Goal: Communication & Community: Answer question/provide support

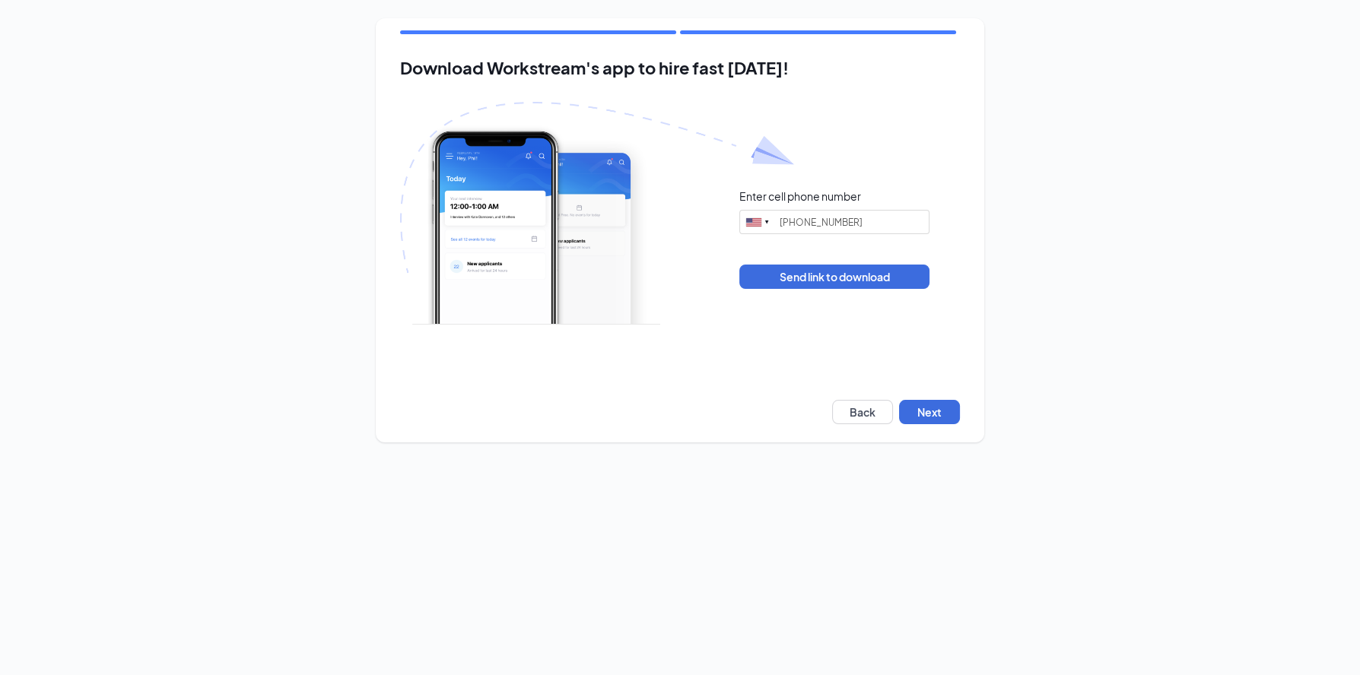
type input "(316) 719-7837"
click at [944, 414] on button "Next" at bounding box center [929, 412] width 61 height 24
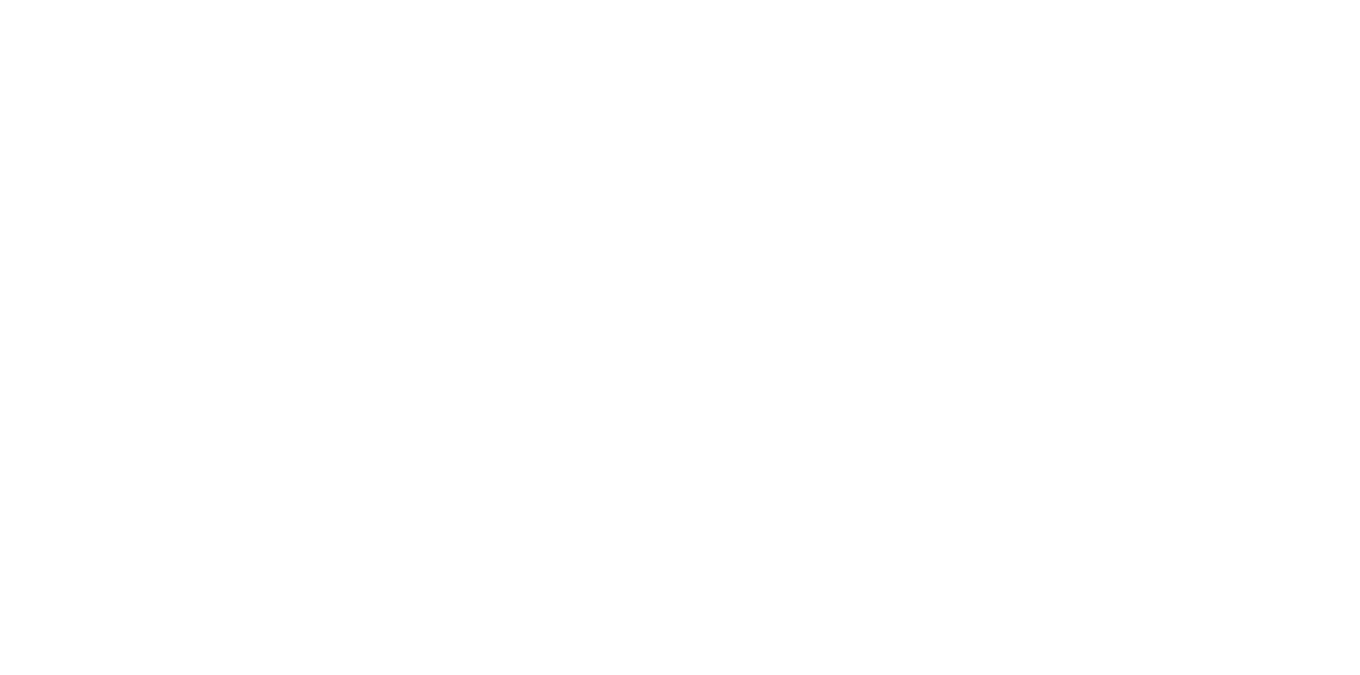
click at [78, 236] on body at bounding box center [680, 337] width 1360 height 675
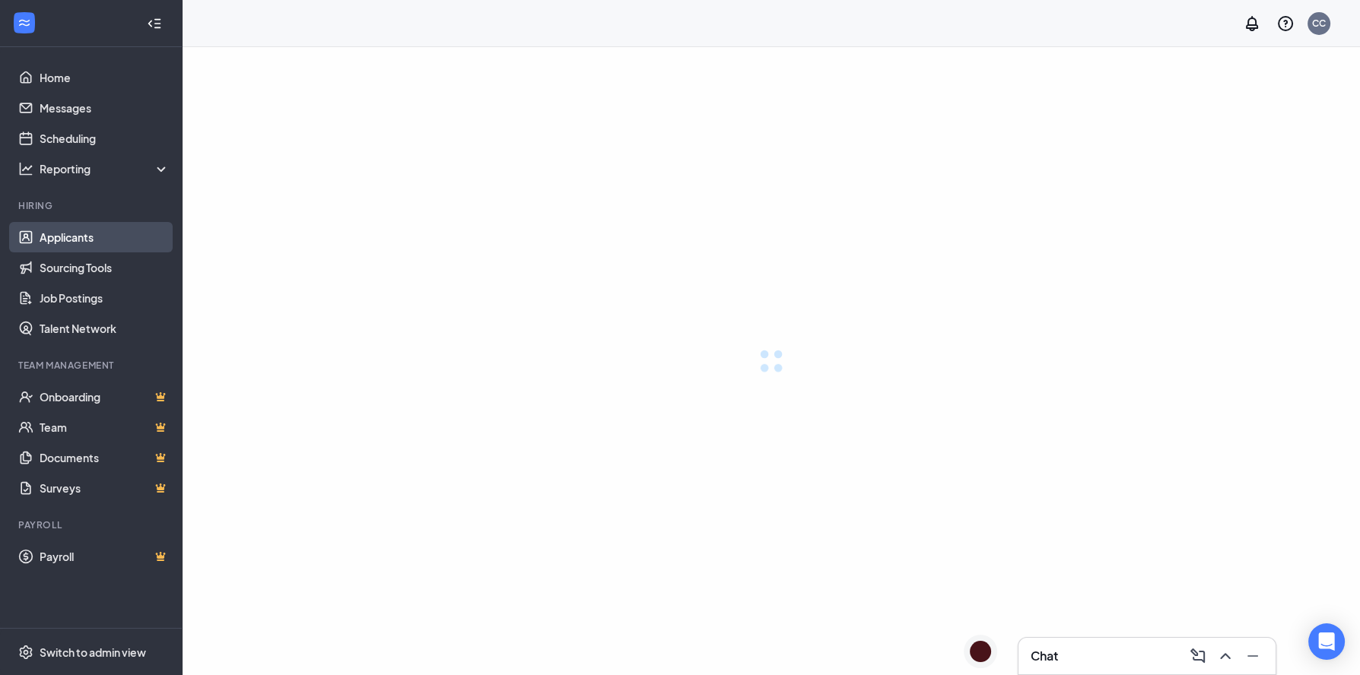
click at [78, 236] on link "Applicants" at bounding box center [105, 237] width 130 height 30
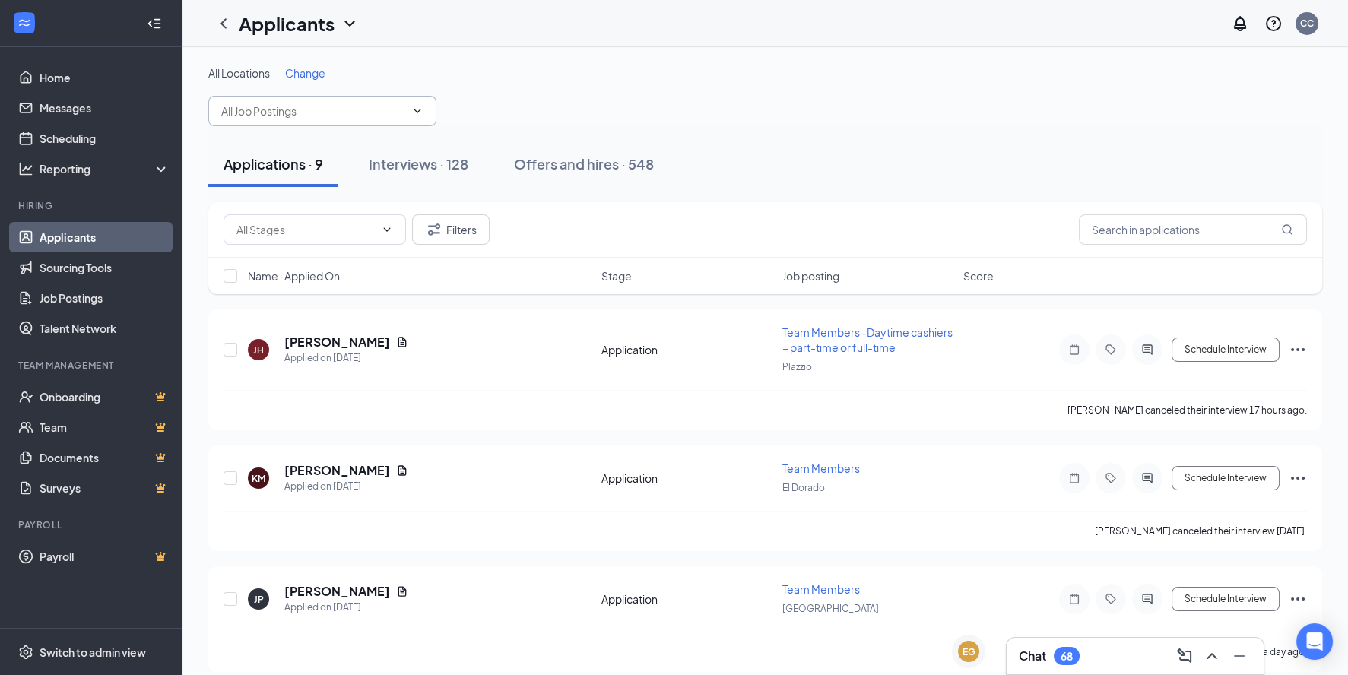
click at [327, 115] on input "text" at bounding box center [313, 111] width 184 height 17
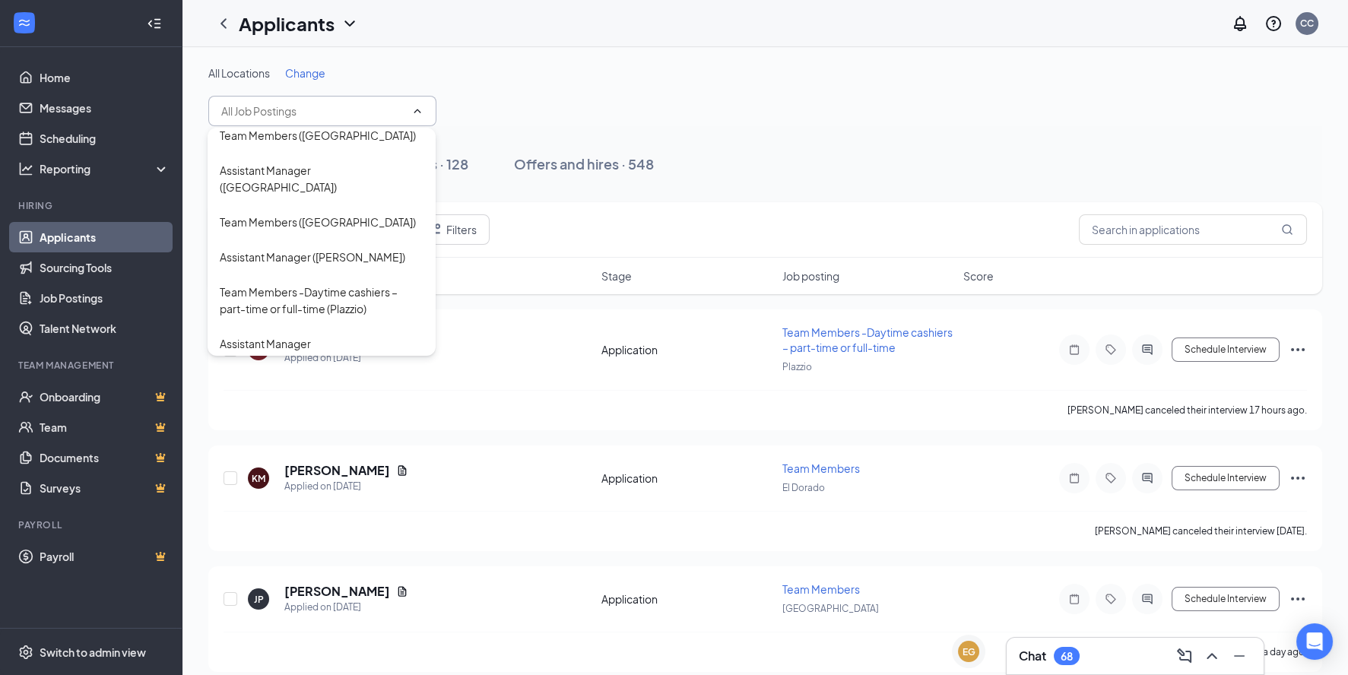
scroll to position [72, 0]
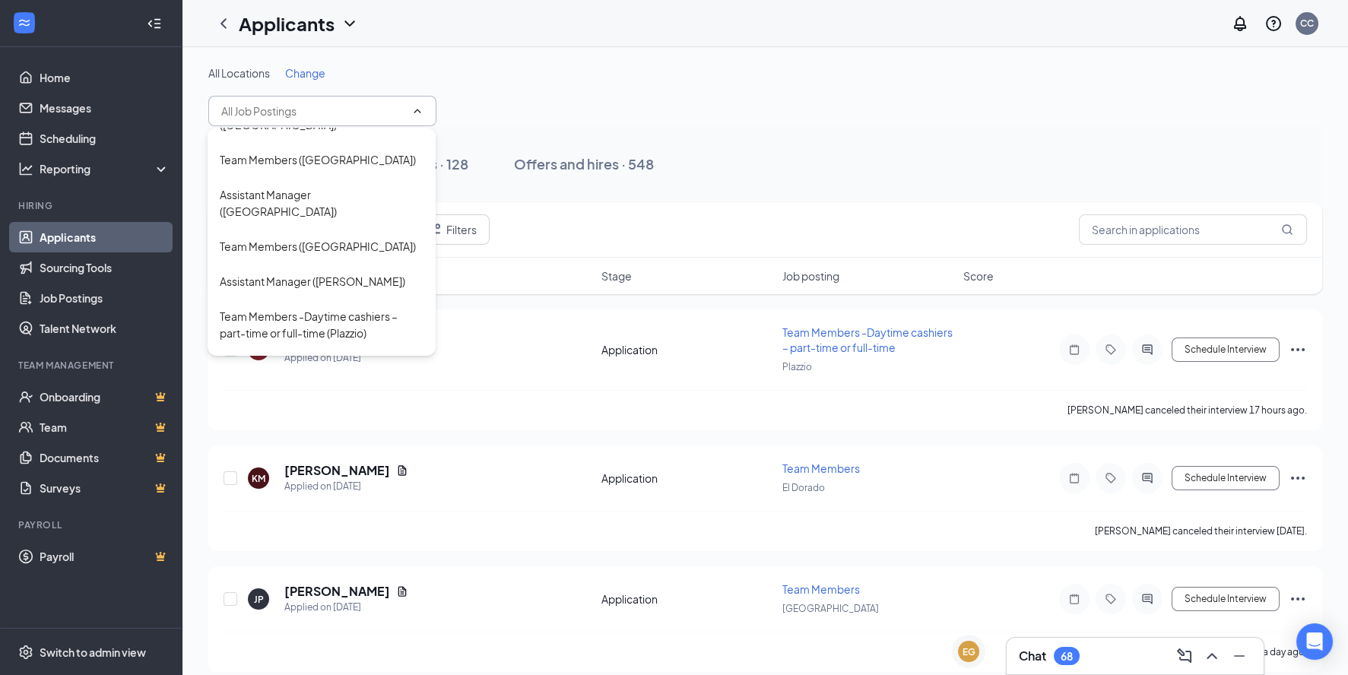
click at [850, 98] on div "All Locations Change" at bounding box center [765, 95] width 1114 height 61
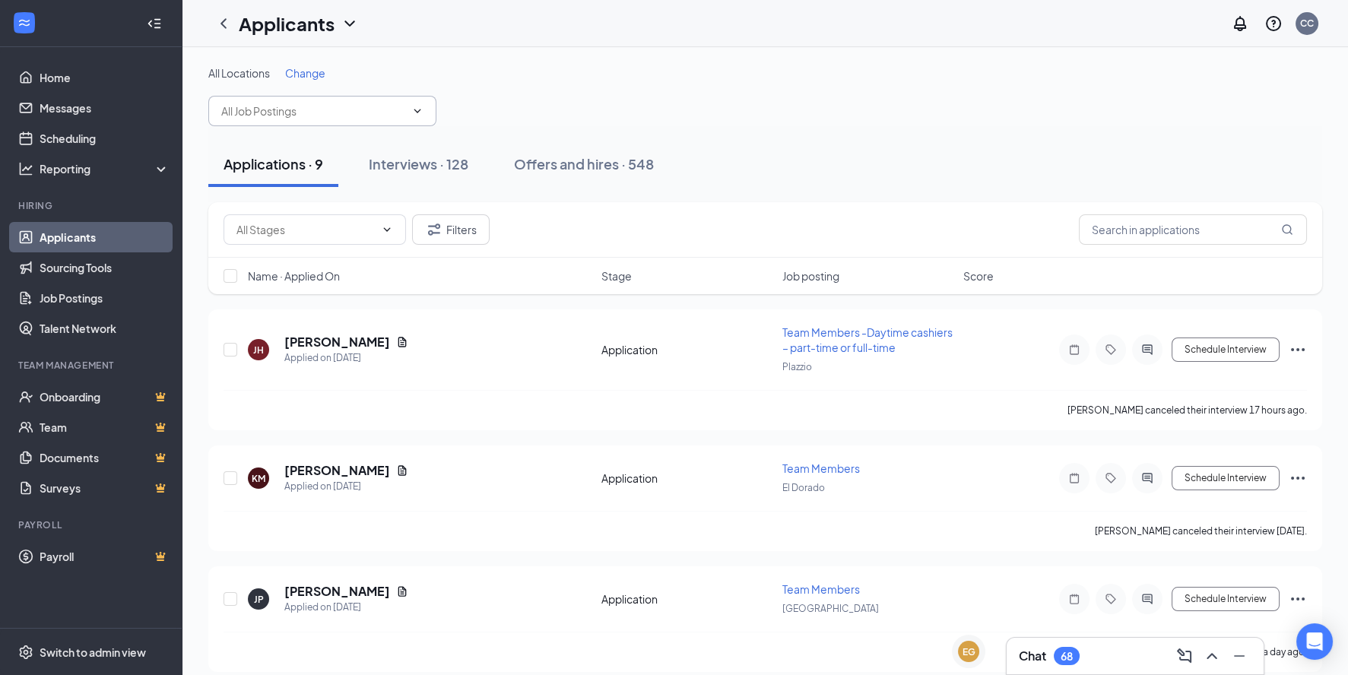
drag, startPoint x: 357, startPoint y: 117, endPoint x: 427, endPoint y: 113, distance: 70.9
click at [357, 117] on input "text" at bounding box center [313, 111] width 184 height 17
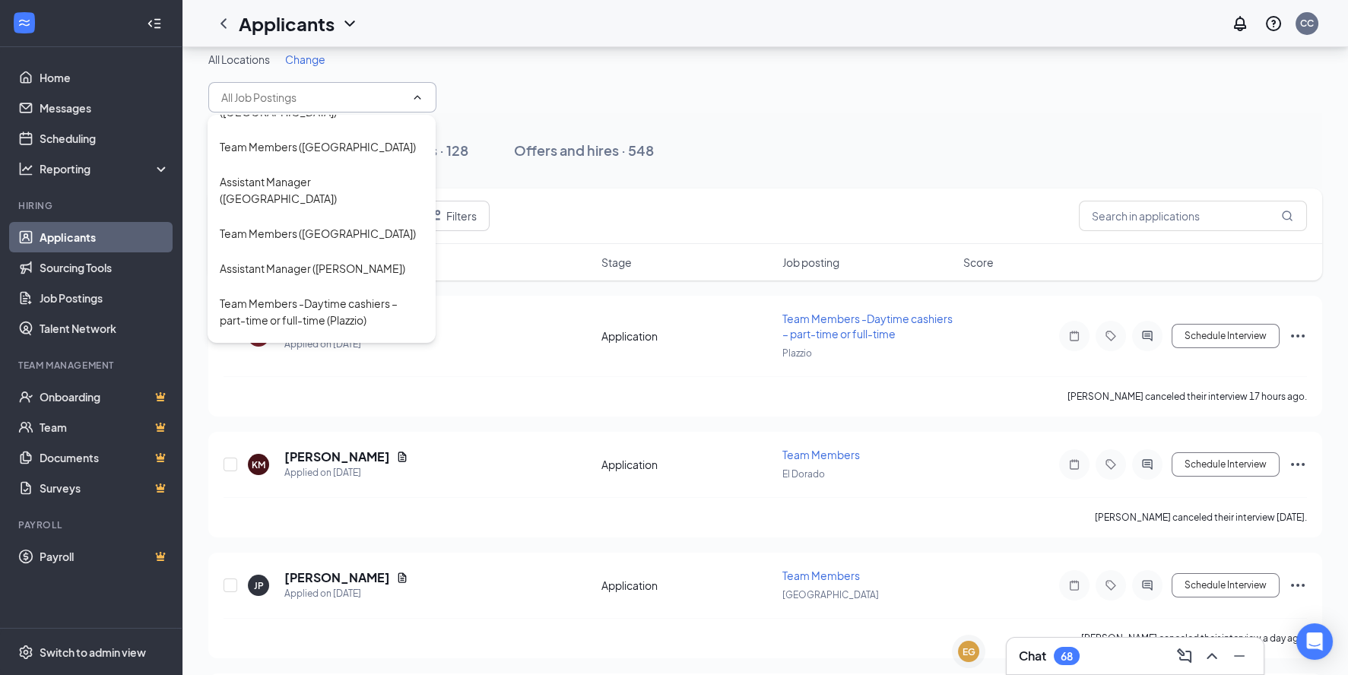
scroll to position [0, 0]
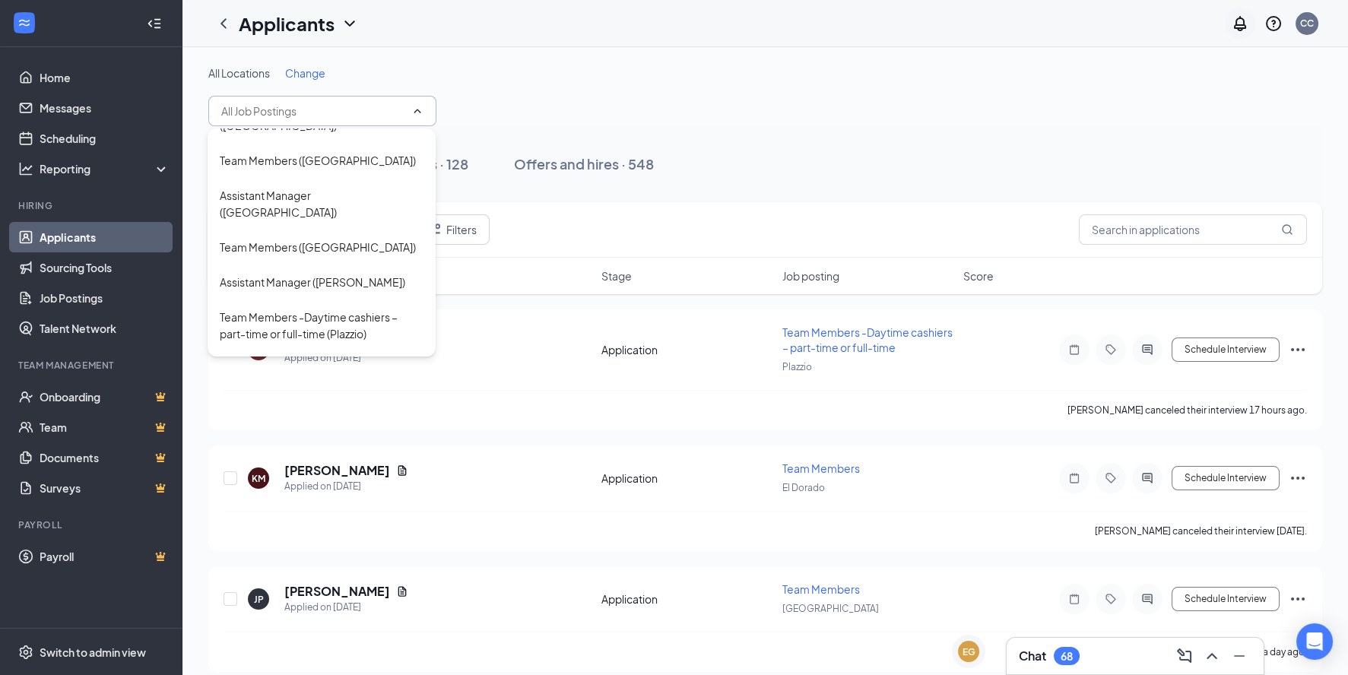
click at [1235, 19] on icon "Notifications" at bounding box center [1240, 23] width 18 height 18
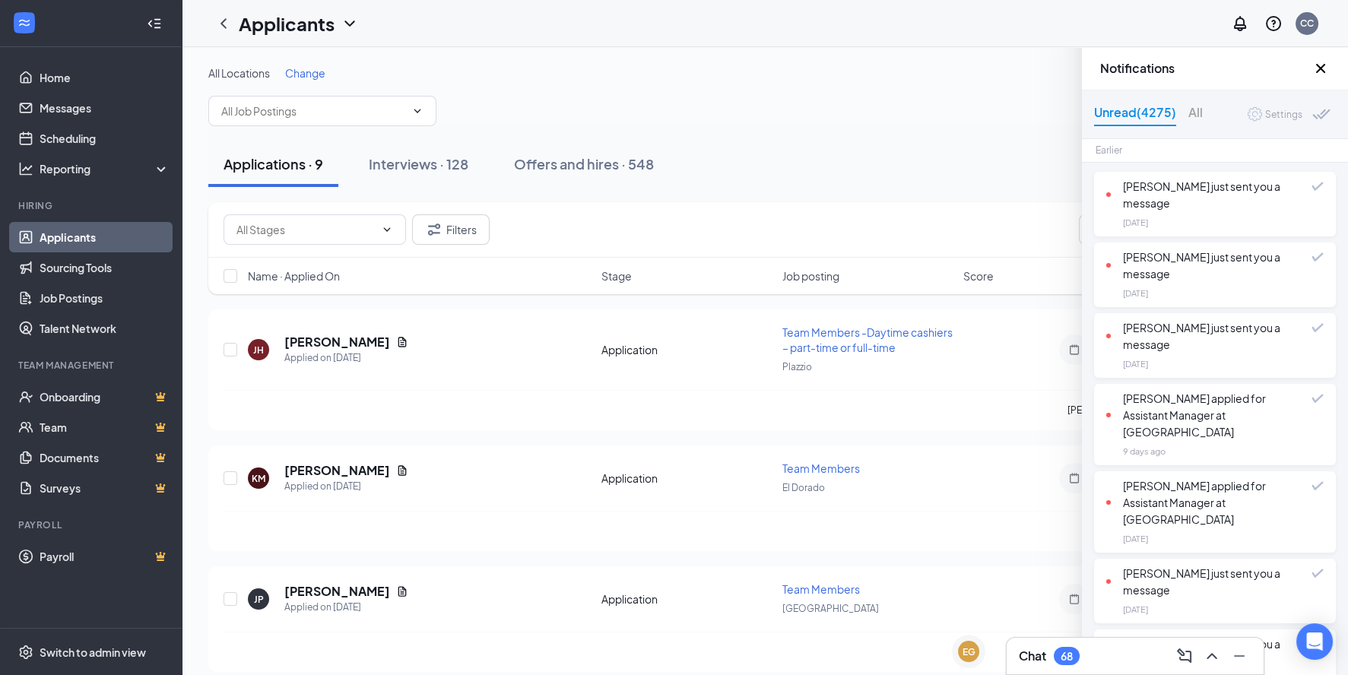
click at [1199, 191] on div "Esperanza Gomez just sent you a message" at bounding box center [1208, 194] width 205 height 33
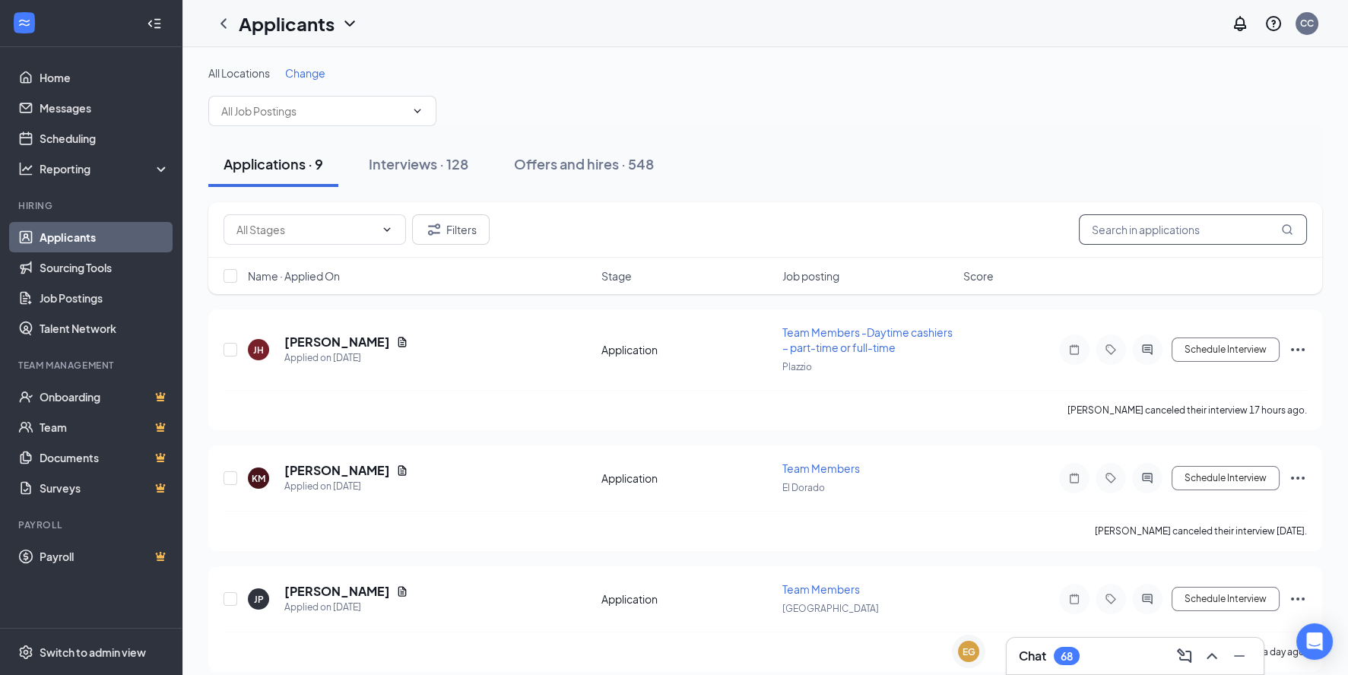
click at [1132, 225] on input "text" at bounding box center [1193, 229] width 228 height 30
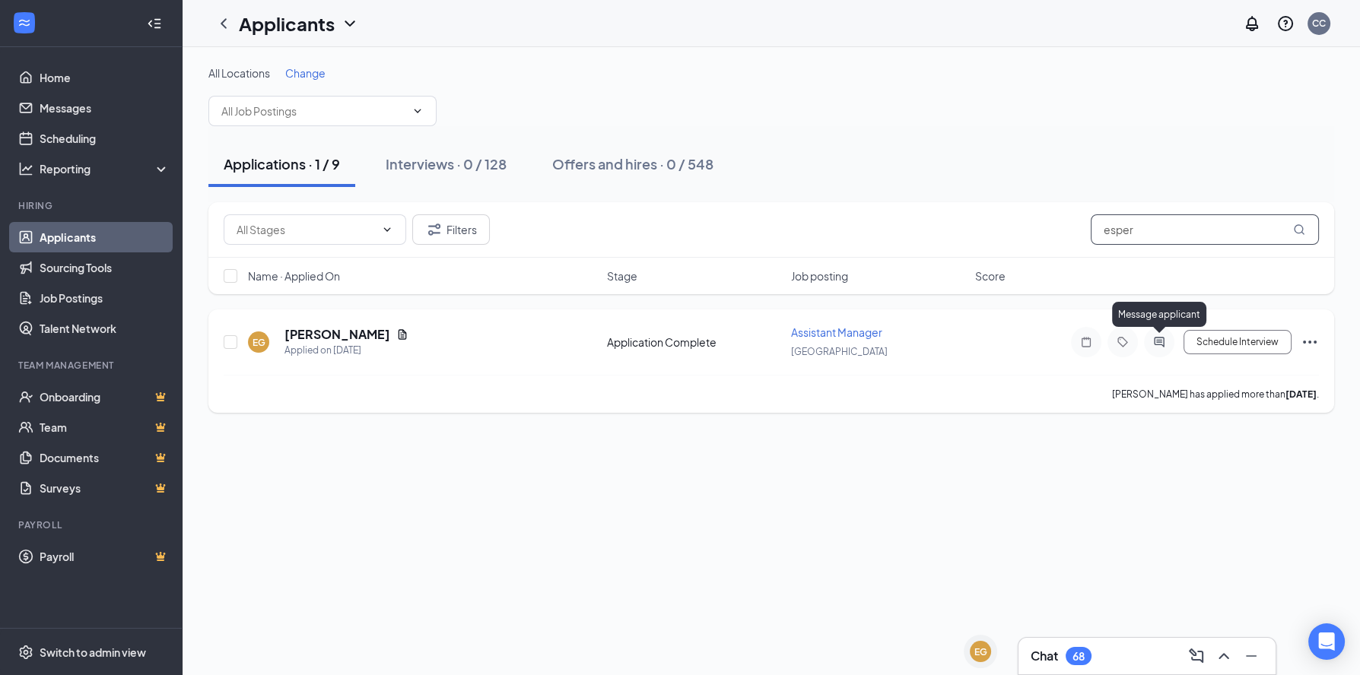
type input "esper"
click at [1159, 345] on icon "ActiveChat" at bounding box center [1159, 342] width 18 height 12
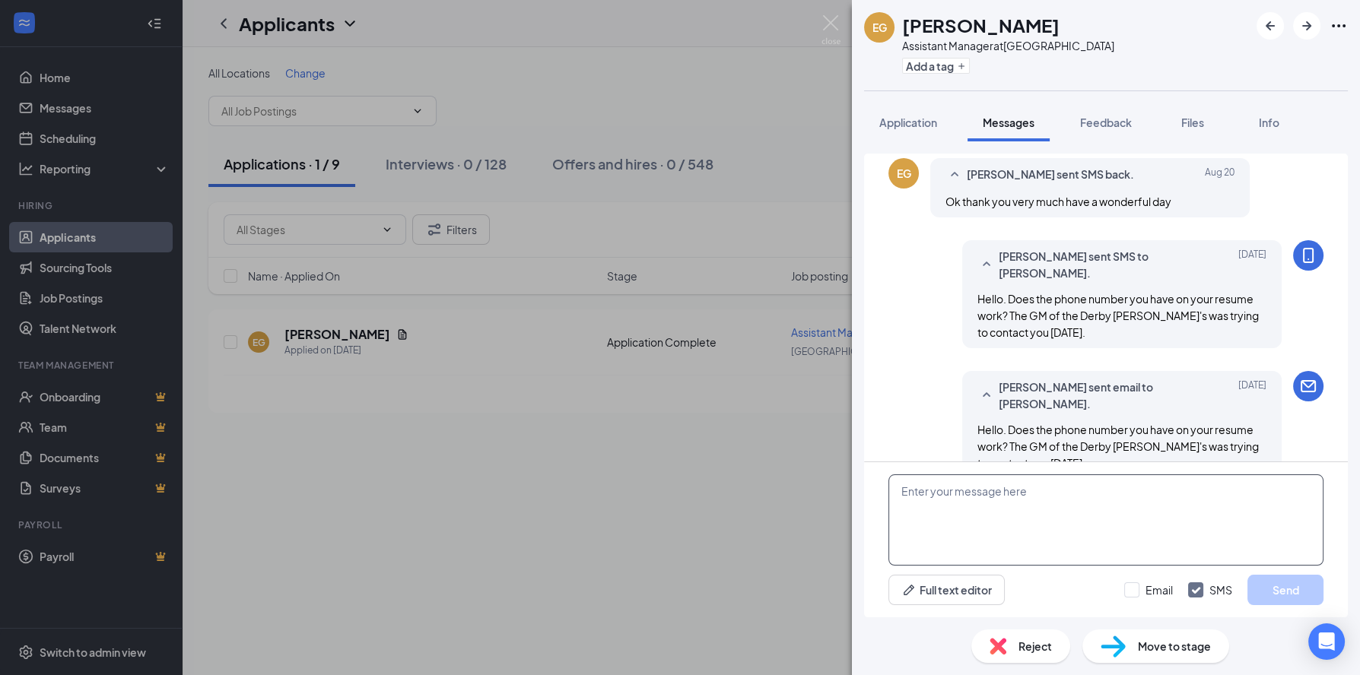
scroll to position [821, 0]
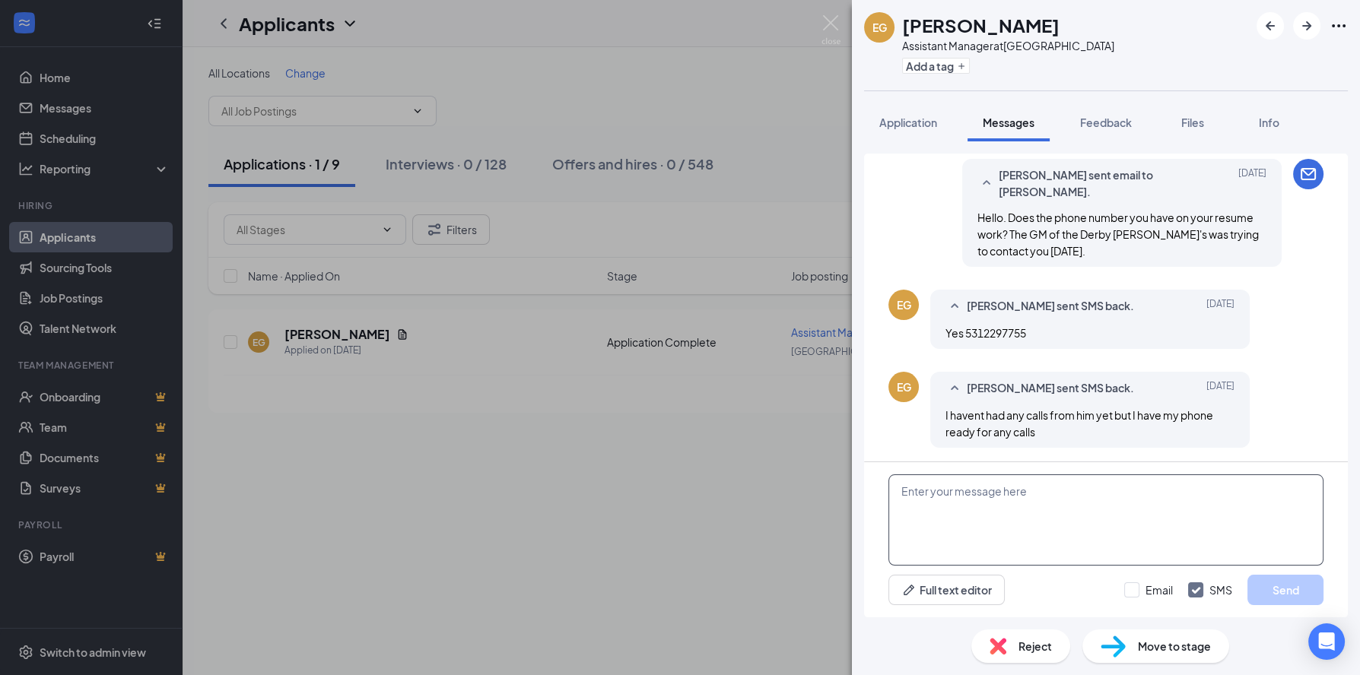
click at [1007, 523] on textarea at bounding box center [1105, 520] width 435 height 91
type textarea "Y"
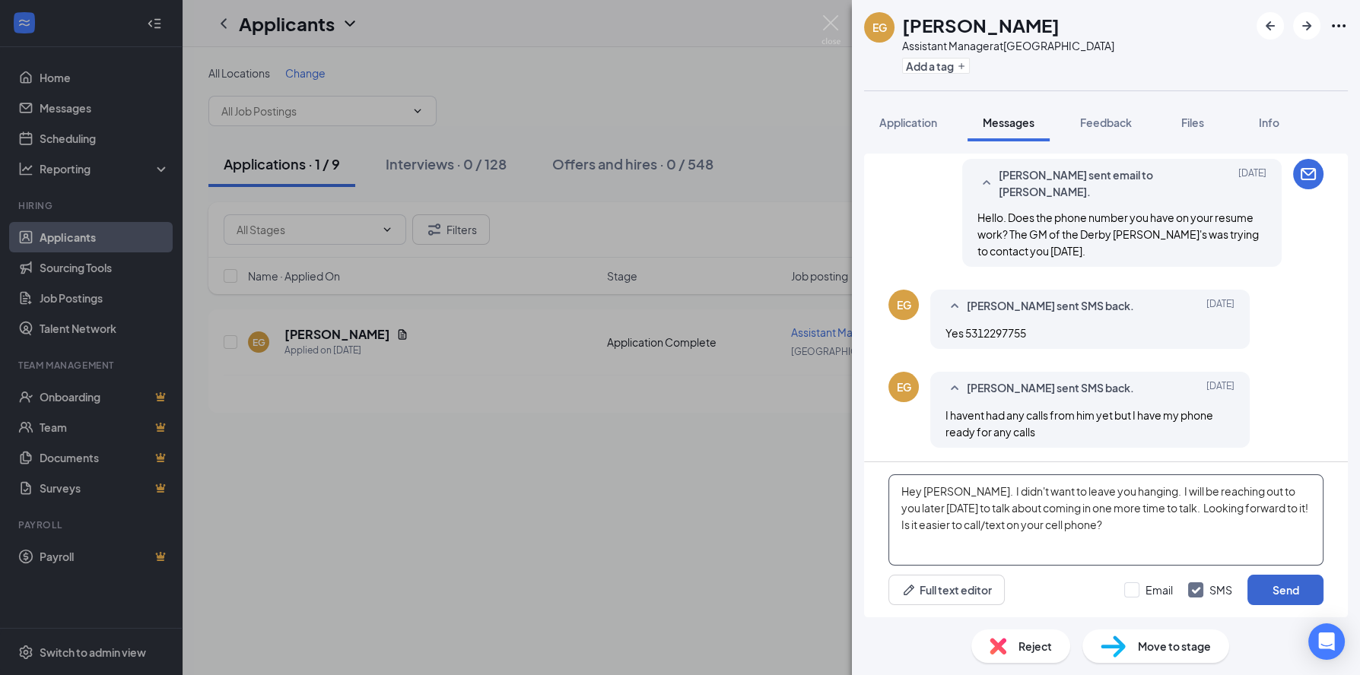
type textarea "Hey [PERSON_NAME]. I didn't want to leave you hanging. I will be reaching out t…"
click at [1305, 595] on button "Send" at bounding box center [1285, 590] width 76 height 30
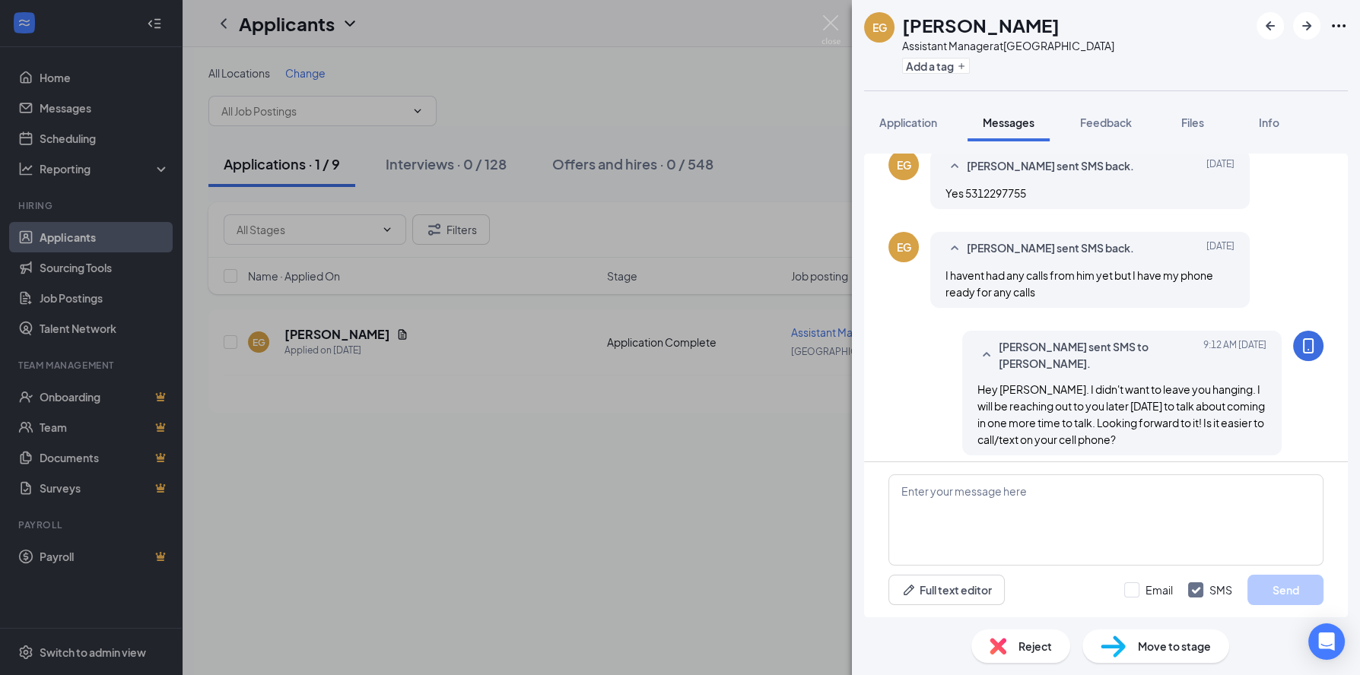
scroll to position [968, 0]
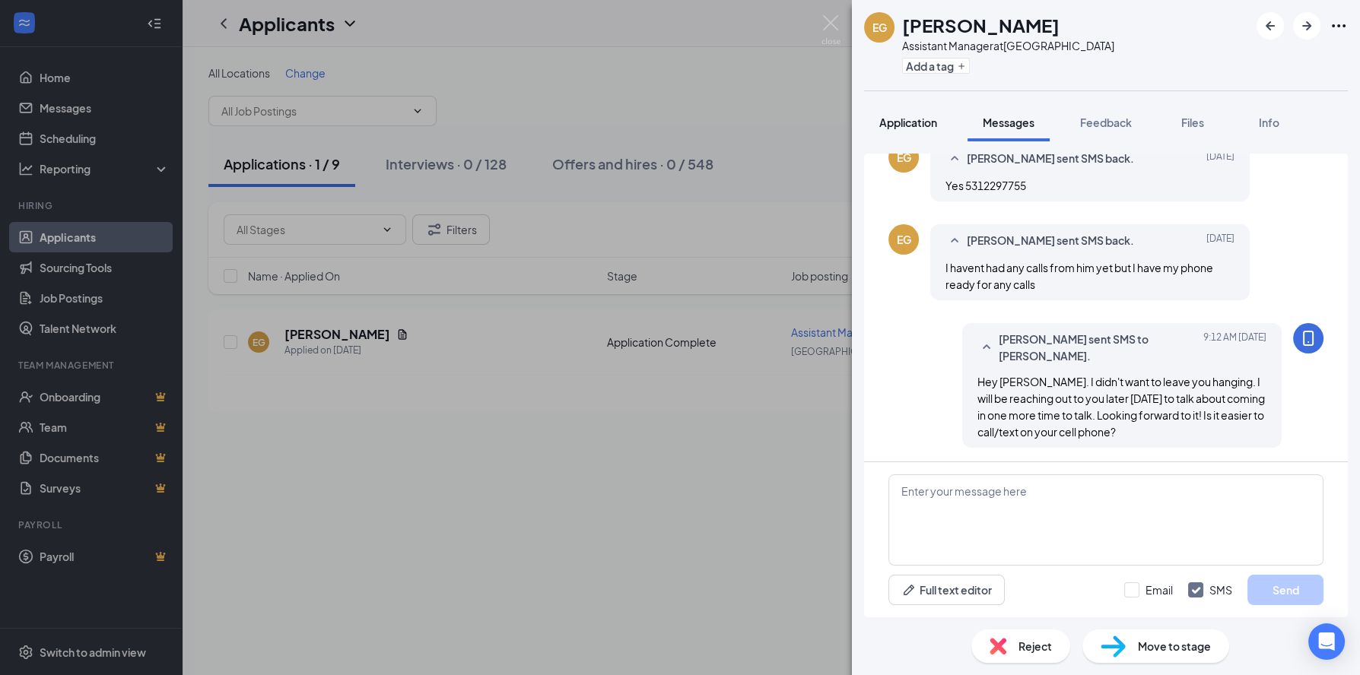
click at [739, 47] on div "EG [PERSON_NAME] Assistant Manager at [GEOGRAPHIC_DATA] Add a tag Application M…" at bounding box center [680, 337] width 1360 height 675
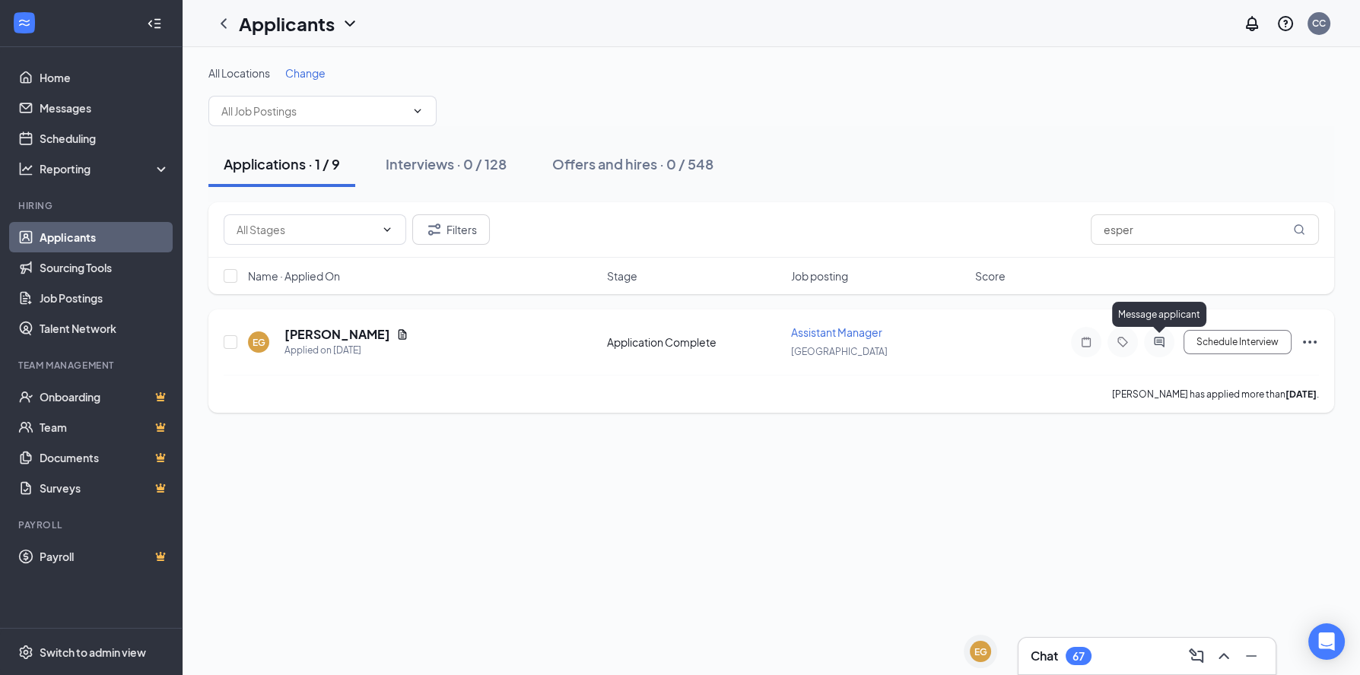
drag, startPoint x: 1159, startPoint y: 342, endPoint x: 1148, endPoint y: 343, distance: 10.7
click at [1158, 343] on icon "ActiveChat" at bounding box center [1159, 342] width 18 height 12
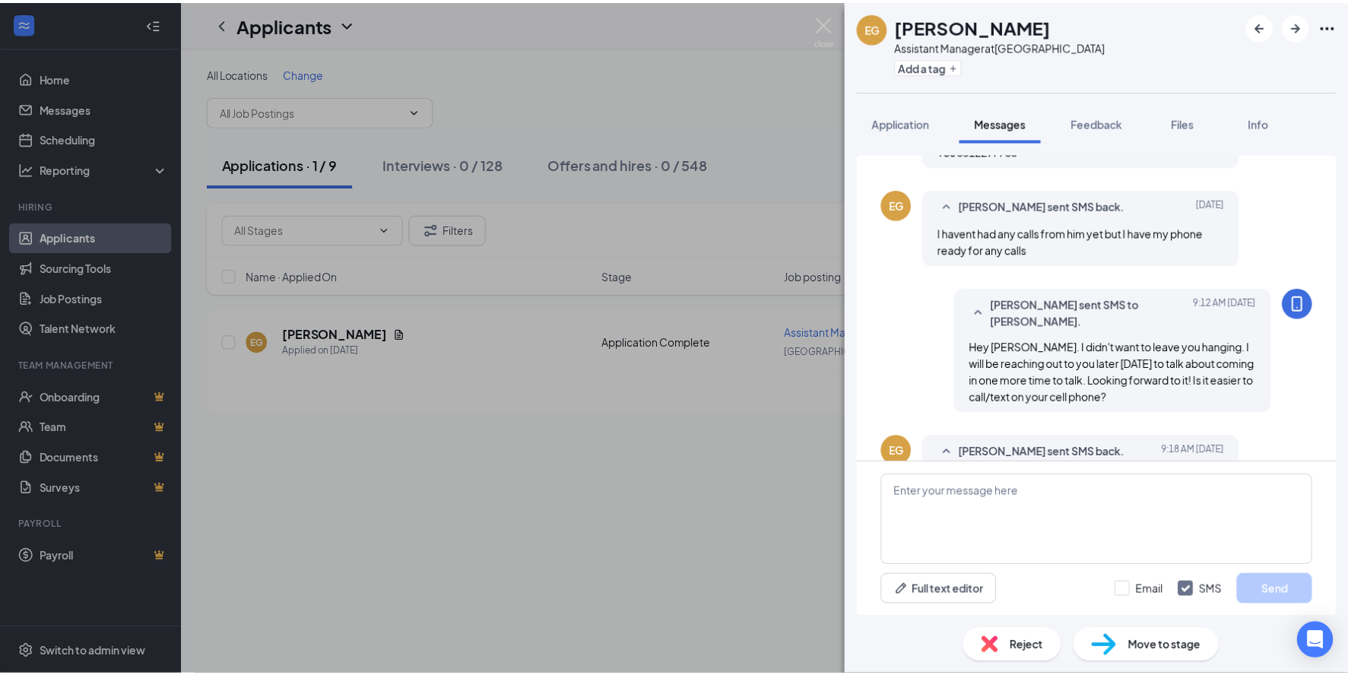
scroll to position [855, 0]
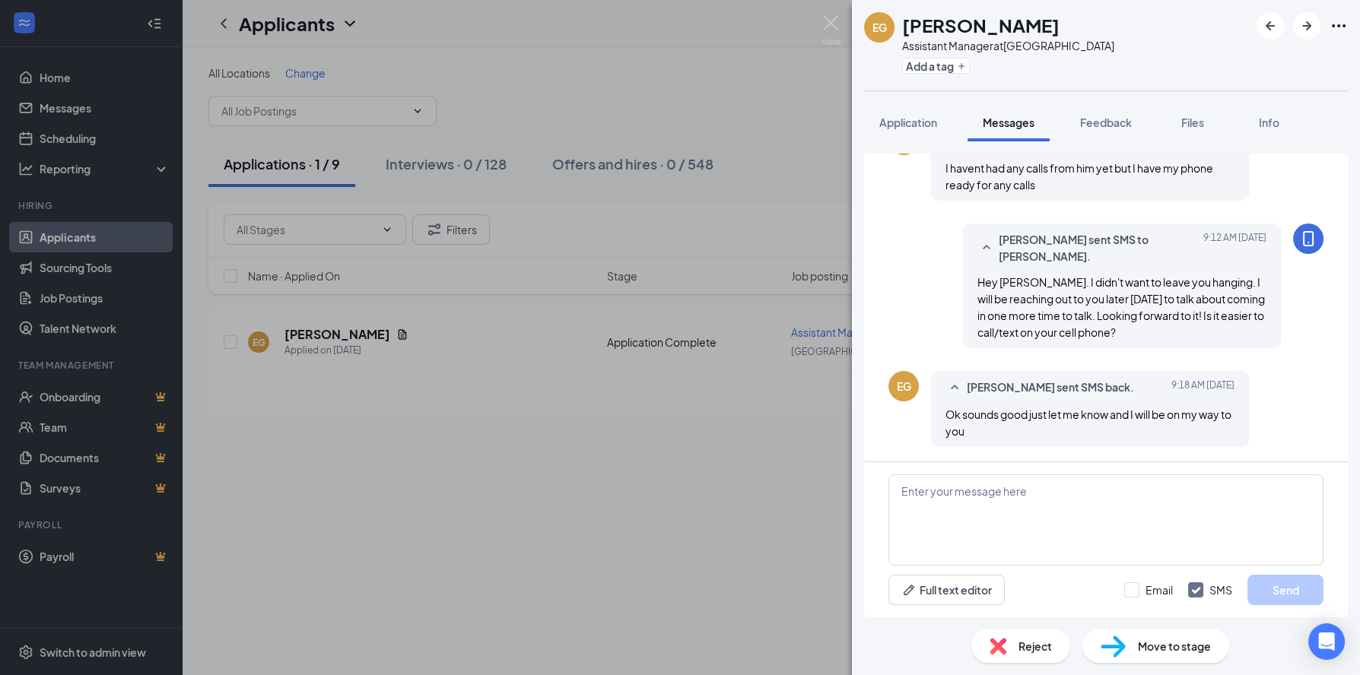
click at [475, 548] on div "EG [PERSON_NAME] Assistant Manager at [GEOGRAPHIC_DATA] Add a tag Application M…" at bounding box center [680, 337] width 1360 height 675
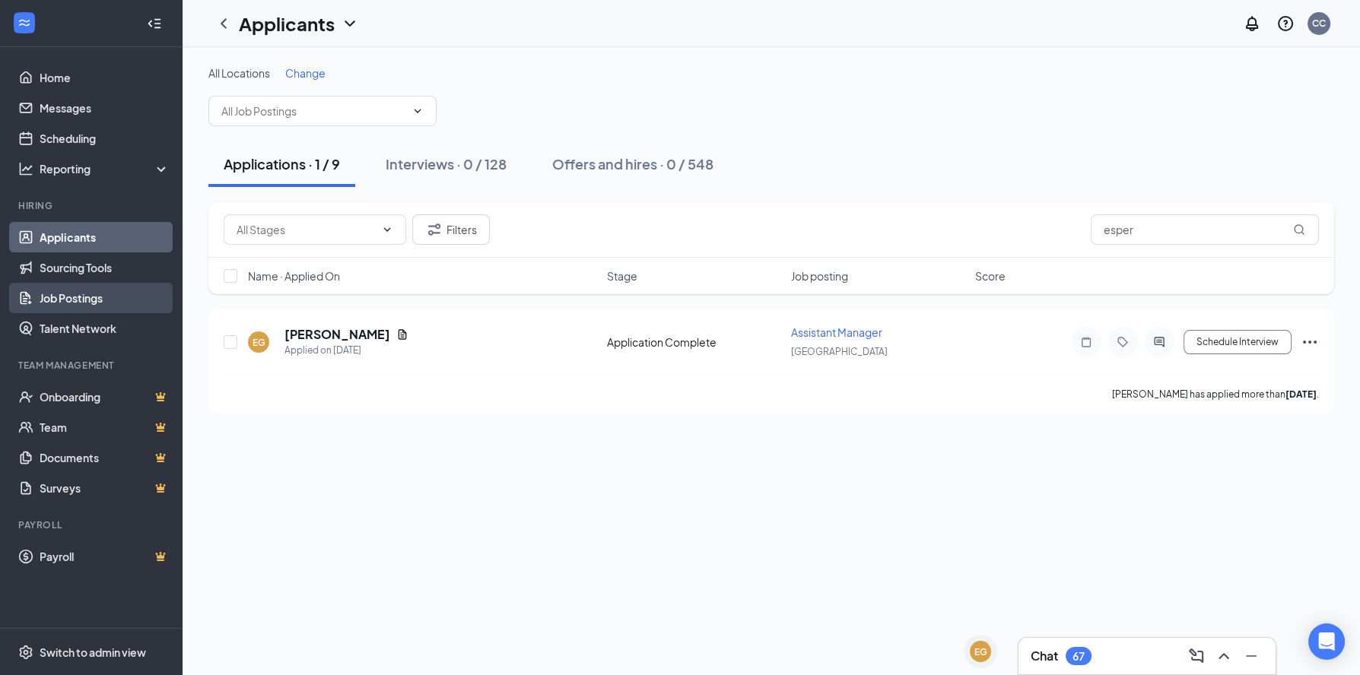
click at [94, 294] on link "Job Postings" at bounding box center [105, 298] width 130 height 30
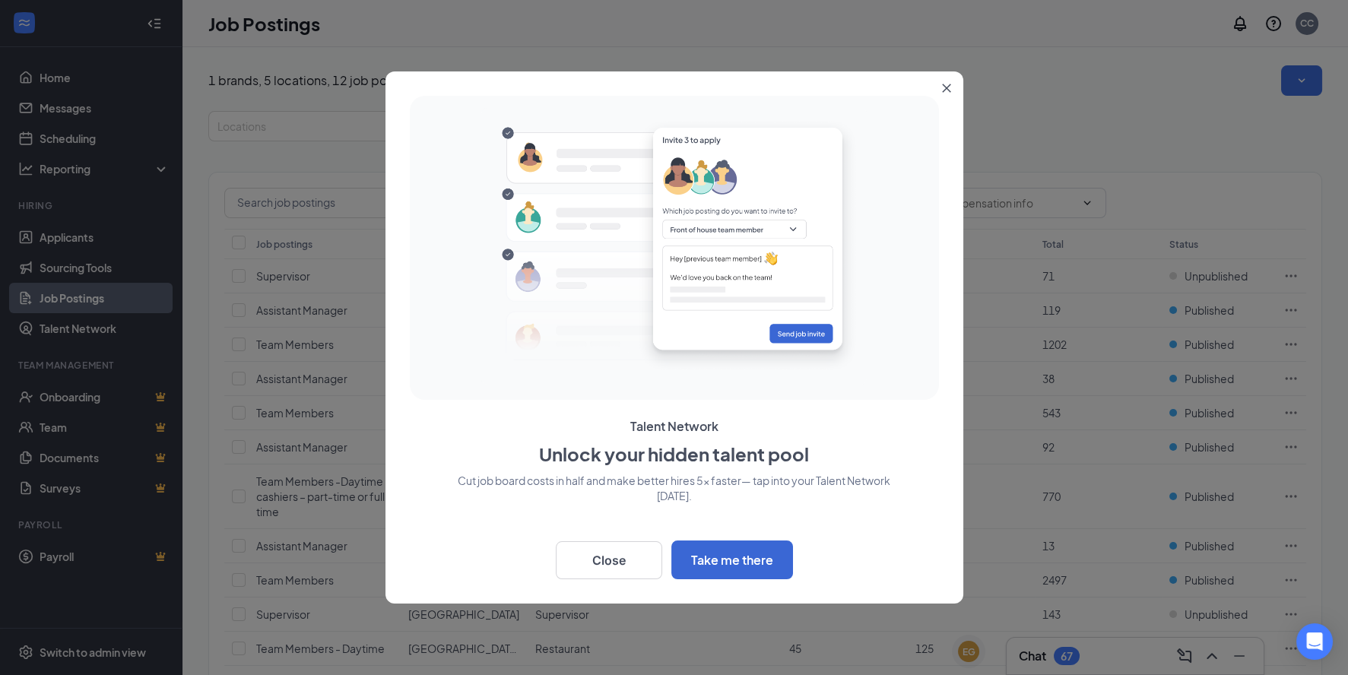
click at [943, 84] on icon "Close" at bounding box center [946, 88] width 9 height 9
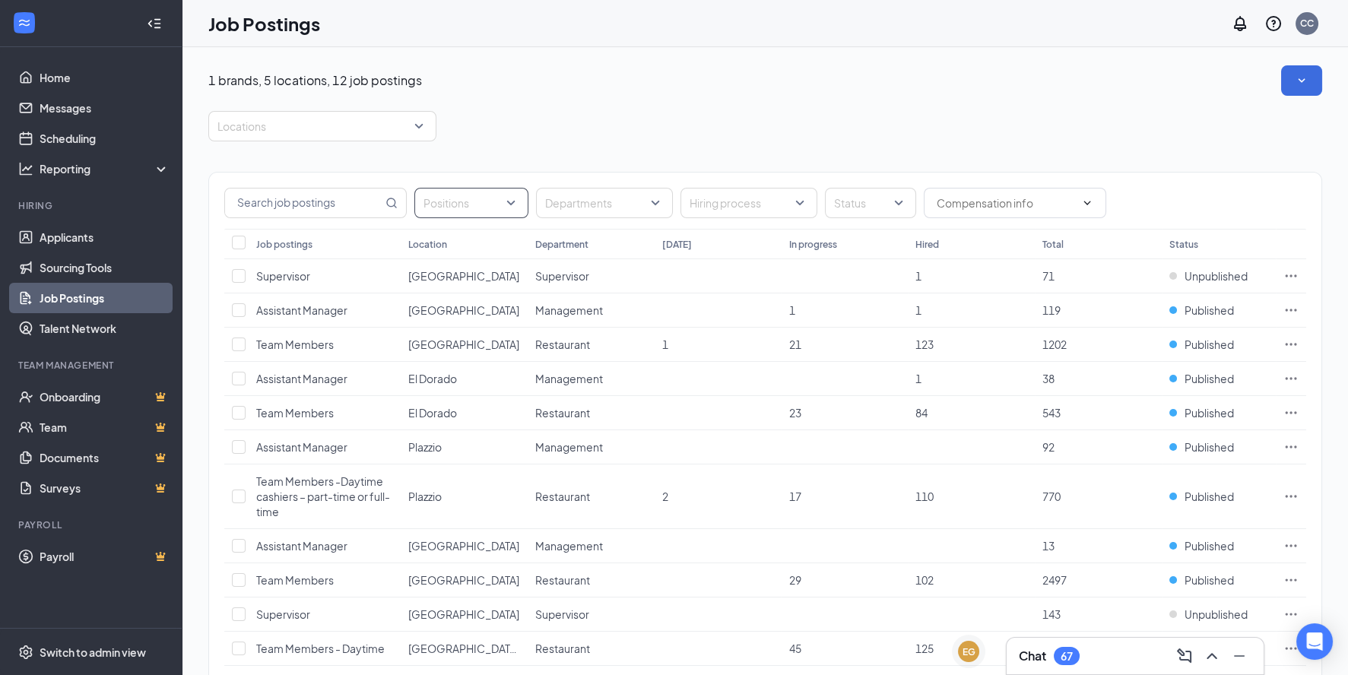
click at [507, 213] on div at bounding box center [463, 203] width 91 height 24
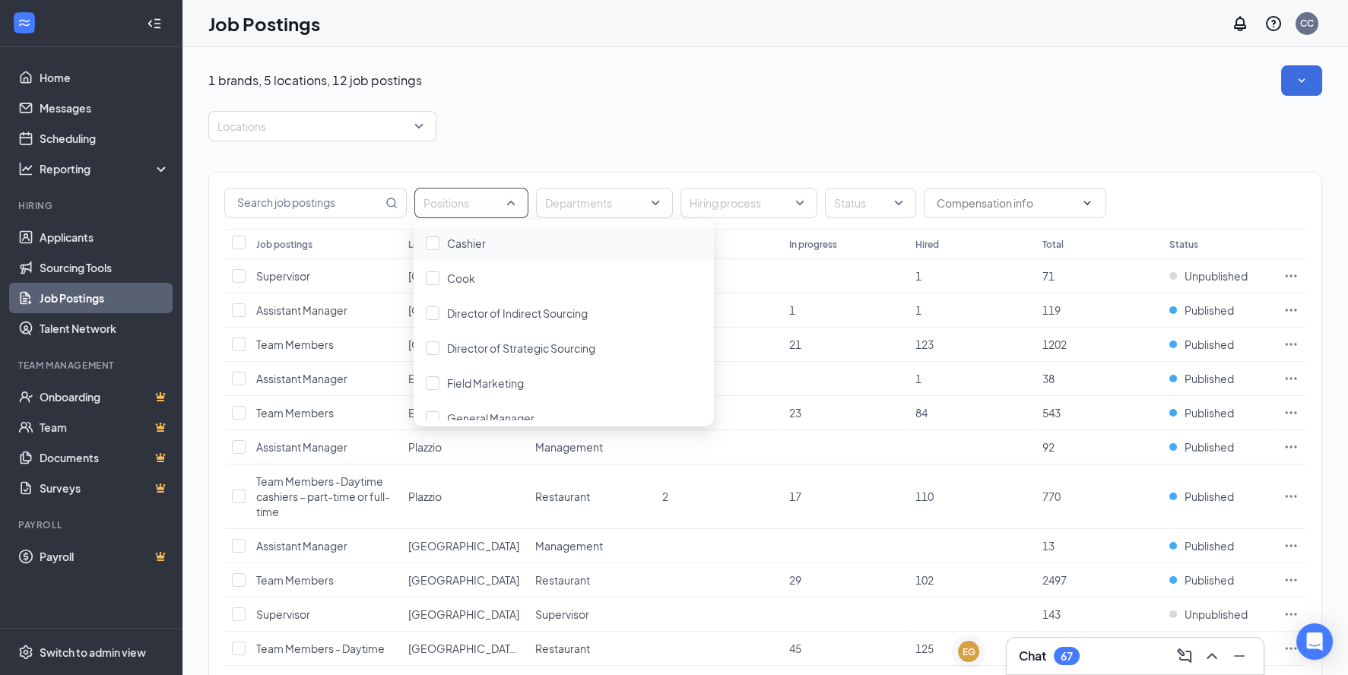
click at [821, 31] on div "Job Postings CC" at bounding box center [766, 23] width 1166 height 47
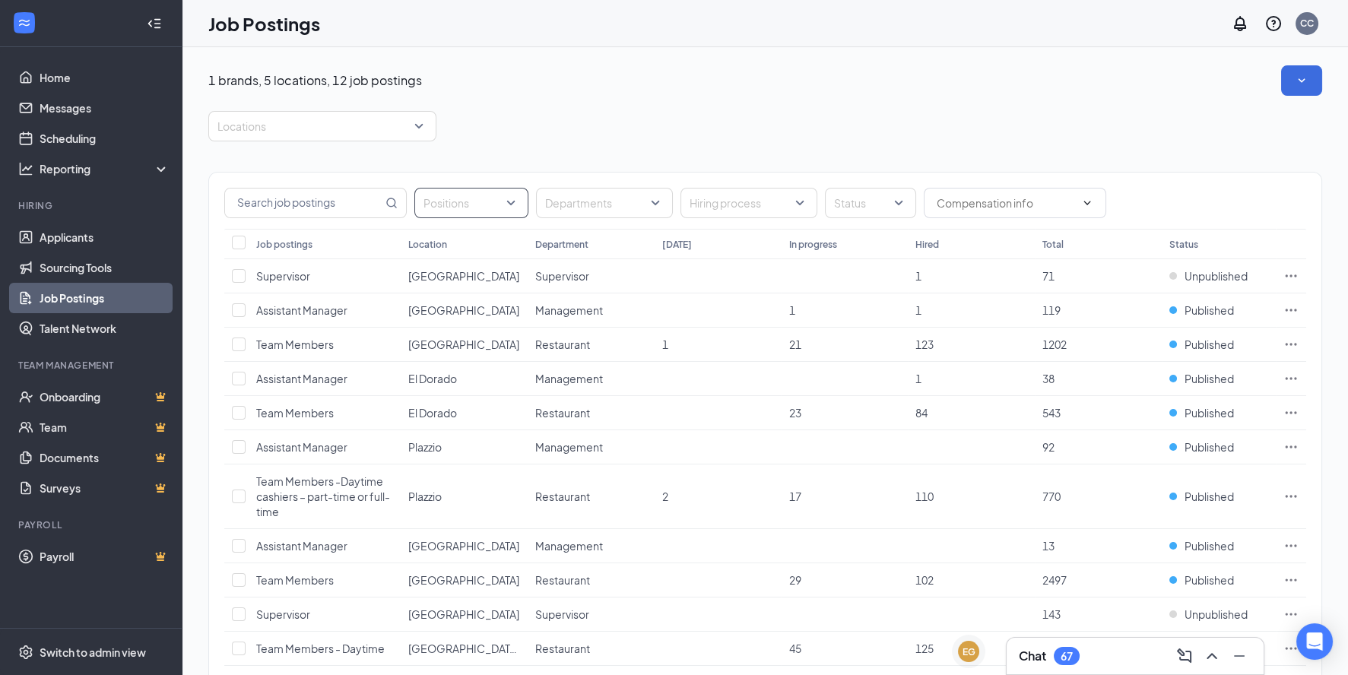
click at [509, 199] on div "Positions" at bounding box center [471, 203] width 114 height 30
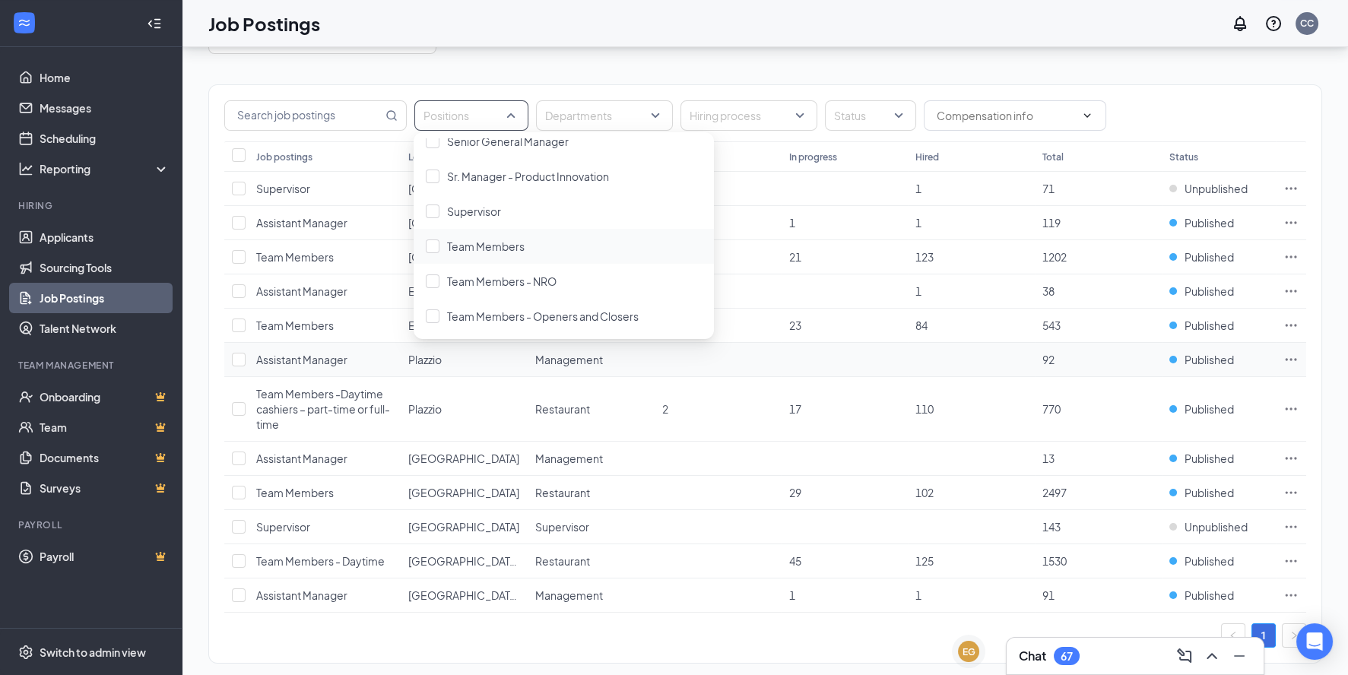
scroll to position [108, 0]
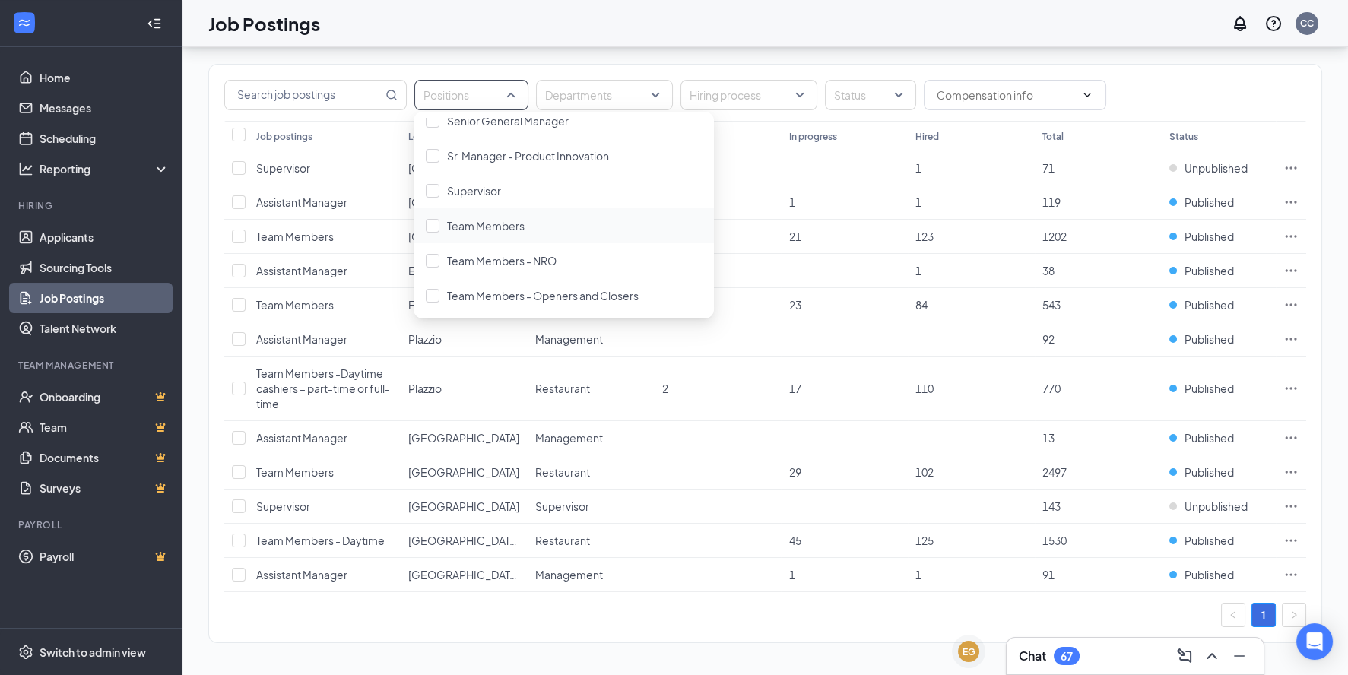
click at [617, 24] on div "Job Postings CC" at bounding box center [766, 23] width 1166 height 47
